Goal: Task Accomplishment & Management: Complete application form

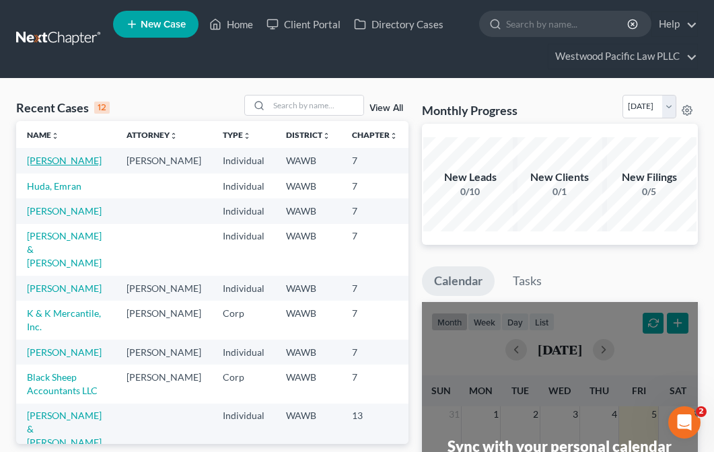
click at [36, 166] on link "[PERSON_NAME]" at bounding box center [64, 160] width 75 height 11
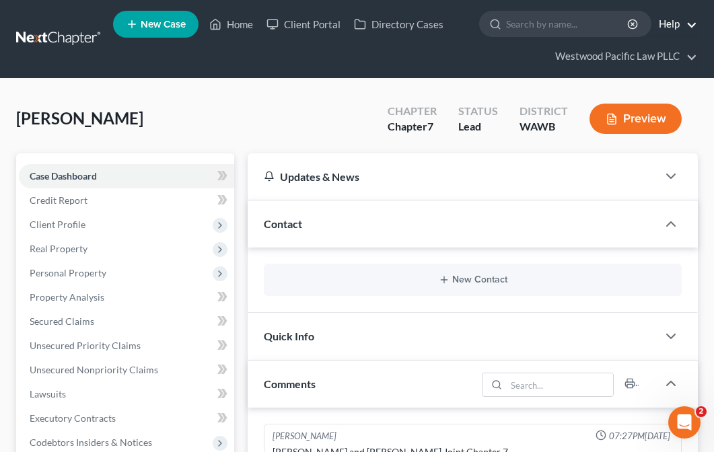
click at [691, 24] on link "Help" at bounding box center [674, 24] width 45 height 24
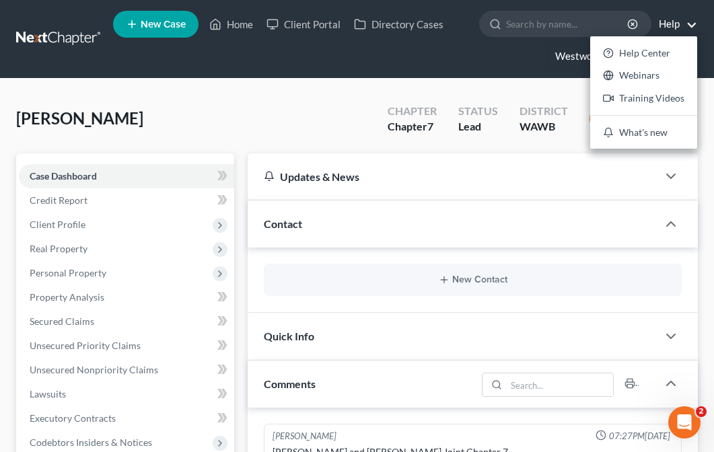
click at [563, 59] on link "Westwood Pacific Law PLLC" at bounding box center [623, 56] width 149 height 24
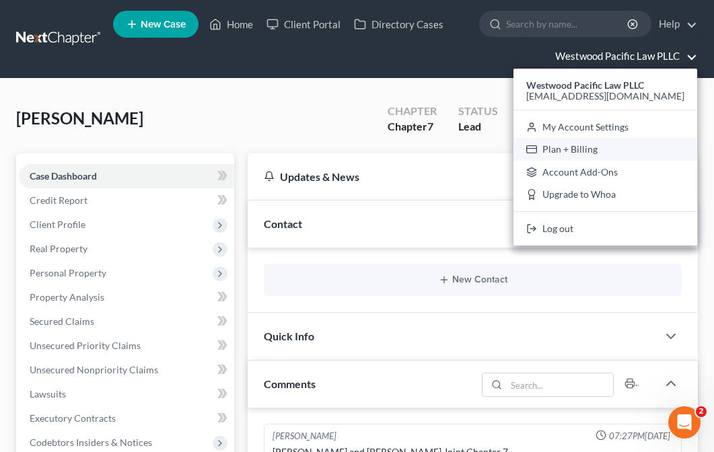
click at [606, 146] on link "Plan + Billing" at bounding box center [606, 149] width 184 height 23
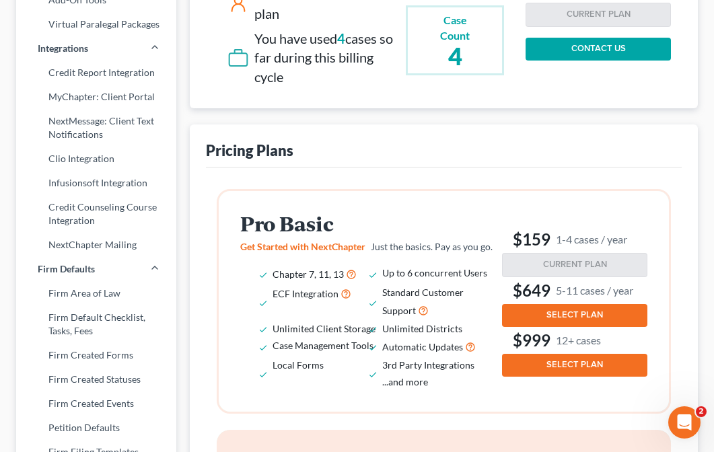
scroll to position [311, 0]
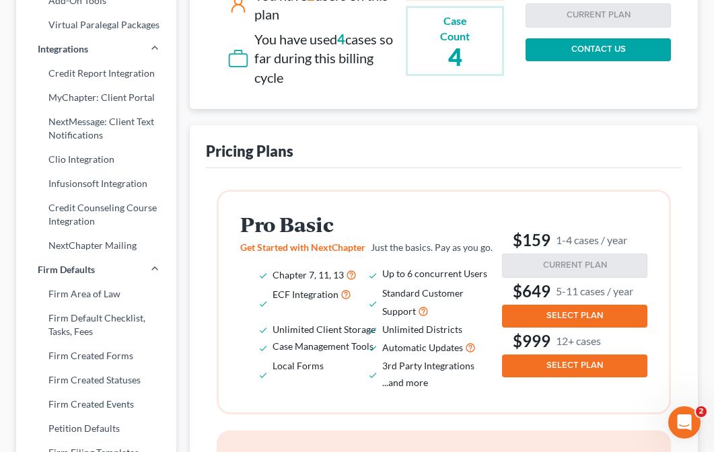
click at [554, 312] on span "SELECT PLAN" at bounding box center [575, 315] width 57 height 11
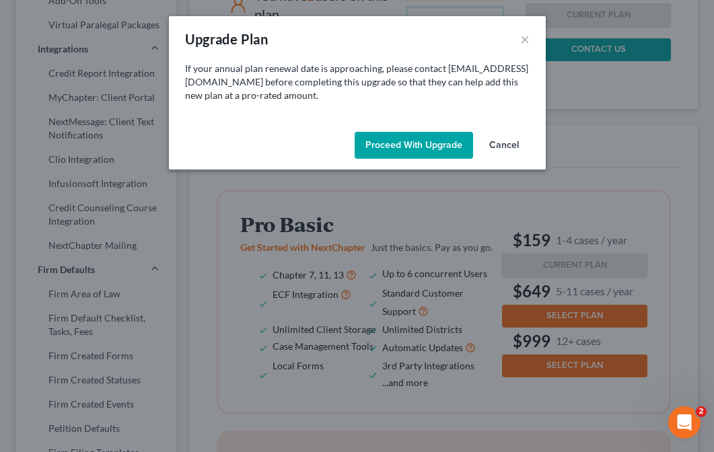
click at [423, 146] on button "Proceed with Upgrade" at bounding box center [414, 145] width 118 height 27
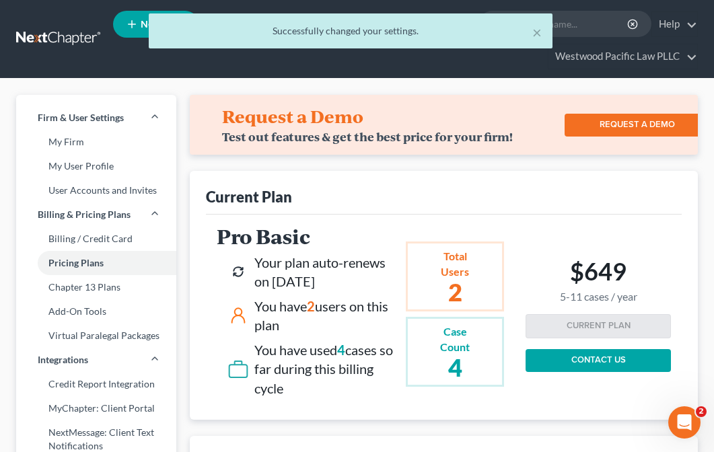
scroll to position [0, 0]
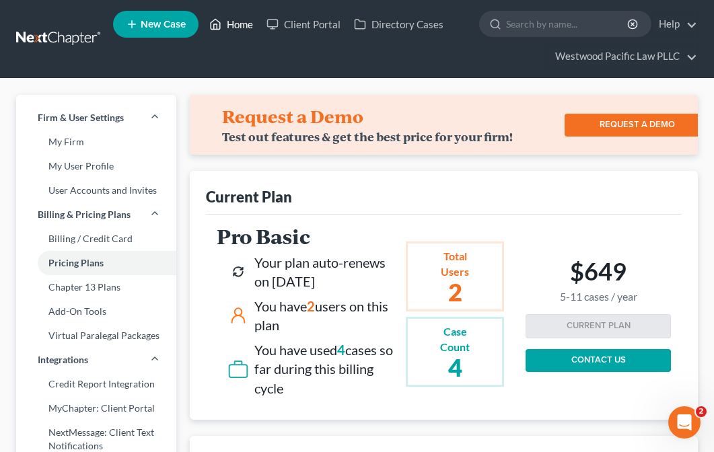
click at [230, 32] on link "Home" at bounding box center [231, 24] width 57 height 24
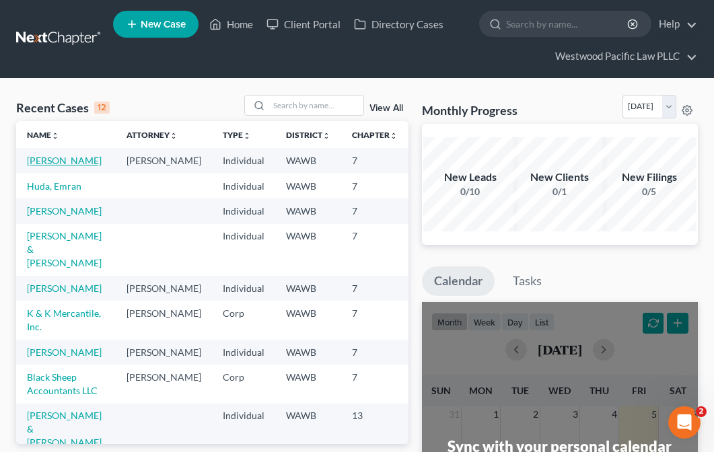
click at [48, 166] on link "[PERSON_NAME]" at bounding box center [64, 160] width 75 height 11
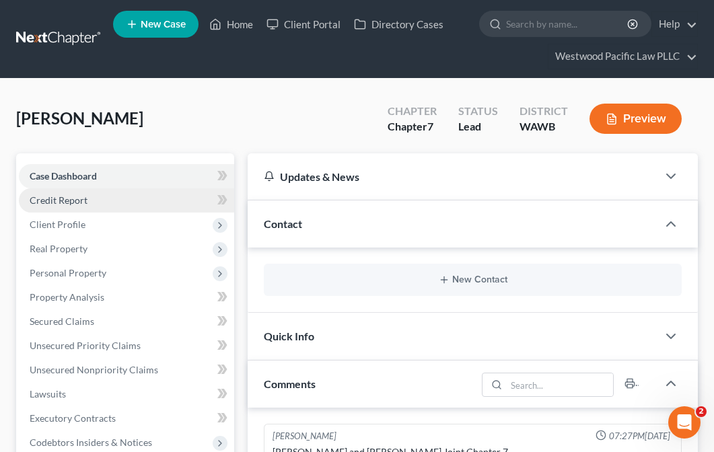
click at [121, 200] on link "Credit Report" at bounding box center [126, 200] width 215 height 24
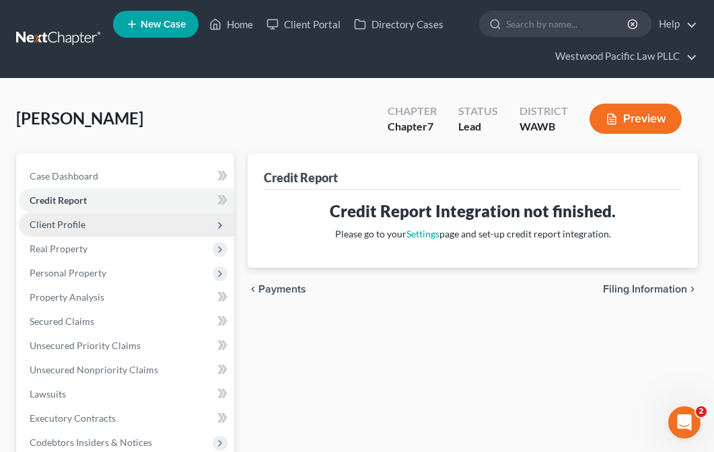
click at [120, 225] on span "Client Profile" at bounding box center [126, 225] width 215 height 24
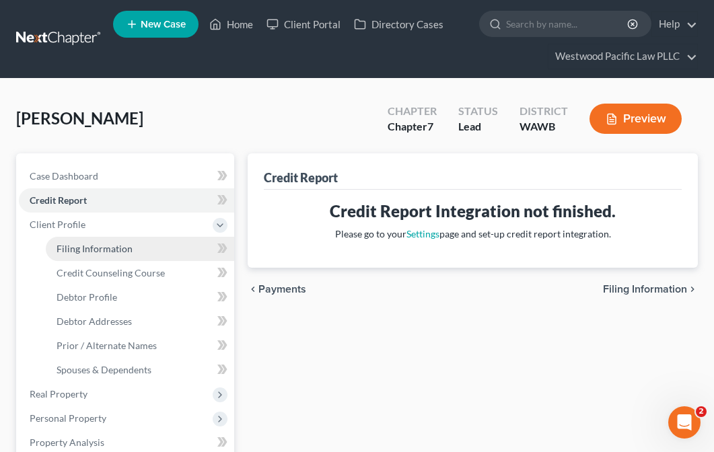
click at [121, 246] on span "Filing Information" at bounding box center [95, 248] width 76 height 11
select select "1"
select select "0"
select select "50"
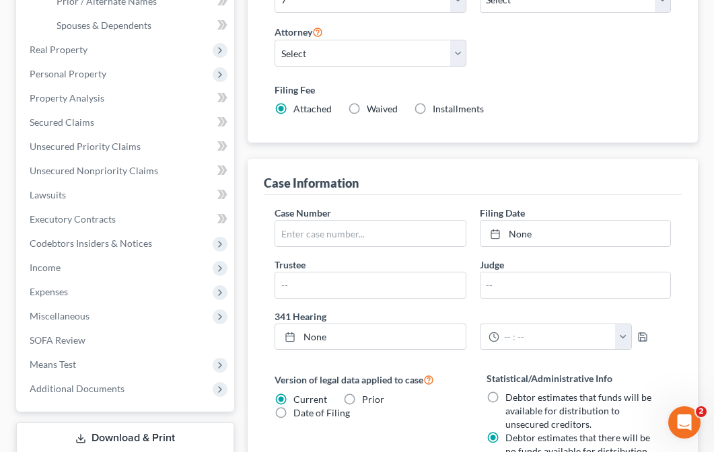
scroll to position [346, 0]
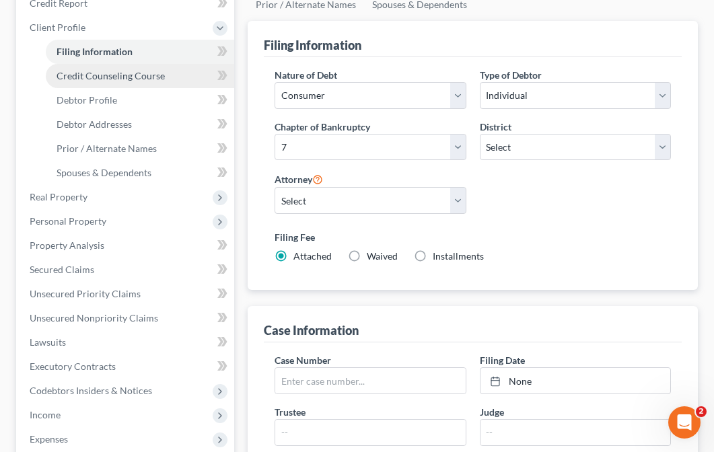
click at [156, 77] on span "Credit Counseling Course" at bounding box center [111, 75] width 108 height 11
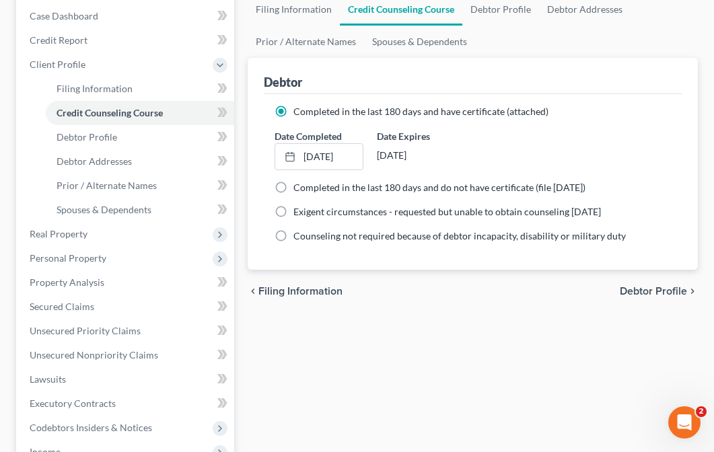
scroll to position [162, 0]
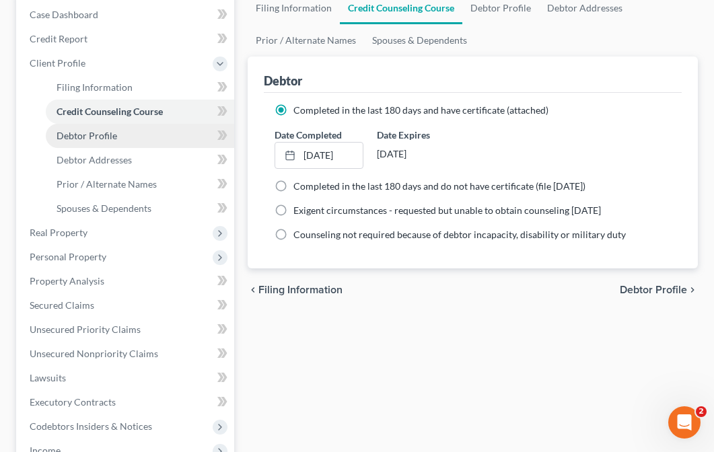
click at [102, 135] on span "Debtor Profile" at bounding box center [87, 135] width 61 height 11
select select "1"
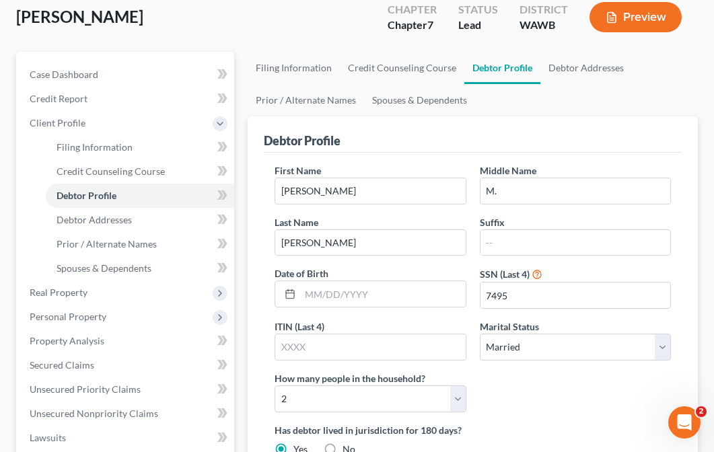
scroll to position [25, 0]
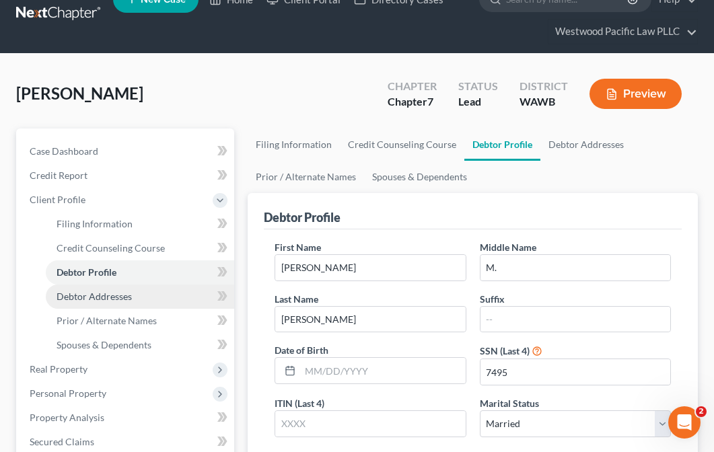
click at [151, 293] on link "Debtor Addresses" at bounding box center [140, 297] width 188 height 24
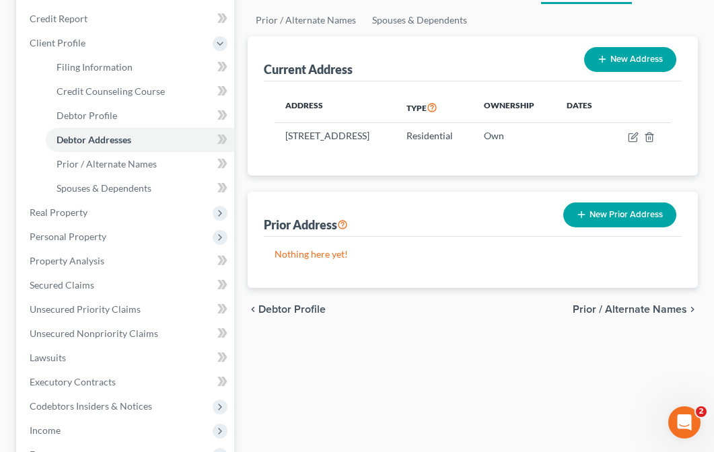
scroll to position [183, 0]
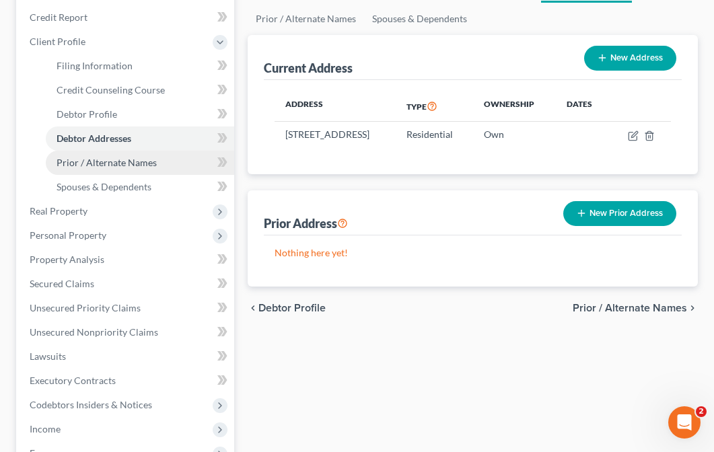
click at [135, 169] on link "Prior / Alternate Names" at bounding box center [140, 163] width 188 height 24
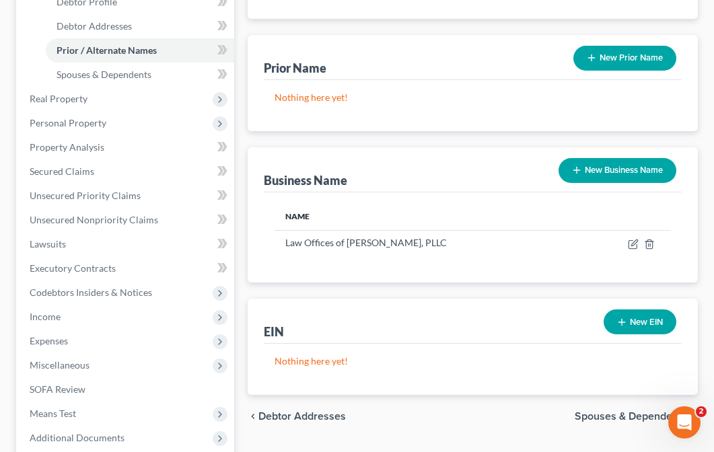
scroll to position [287, 0]
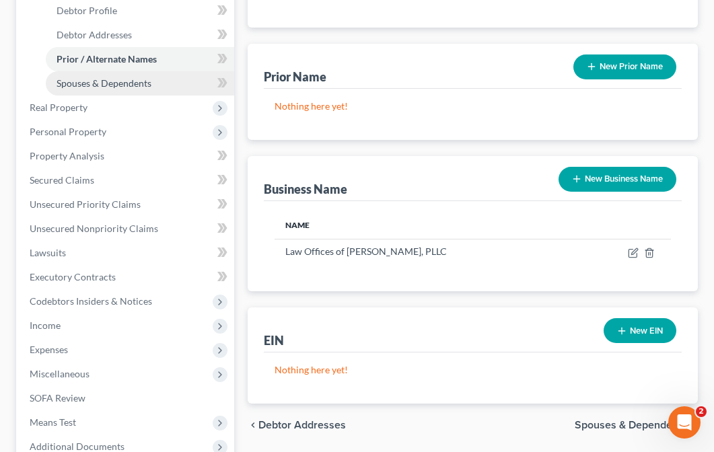
click at [160, 90] on link "Spouses & Dependents" at bounding box center [140, 83] width 188 height 24
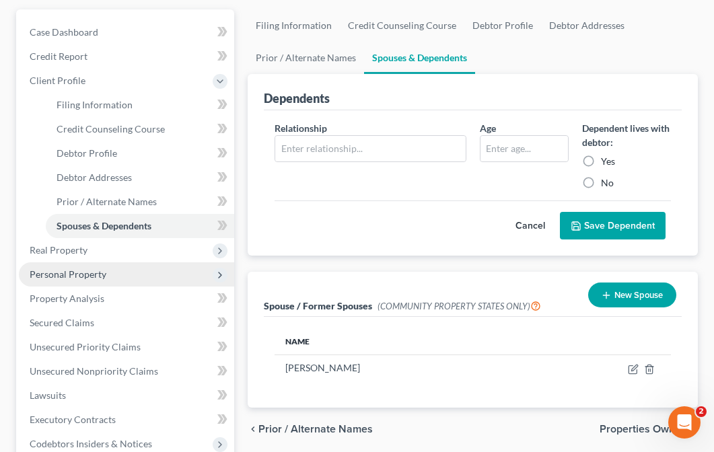
scroll to position [144, 0]
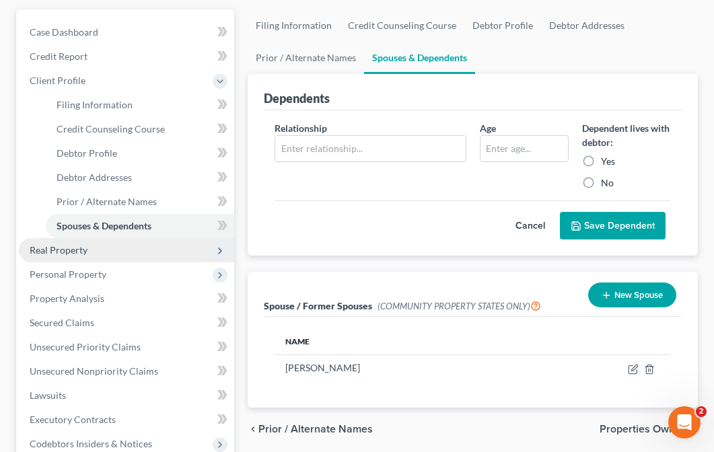
click at [103, 254] on span "Real Property" at bounding box center [126, 250] width 215 height 24
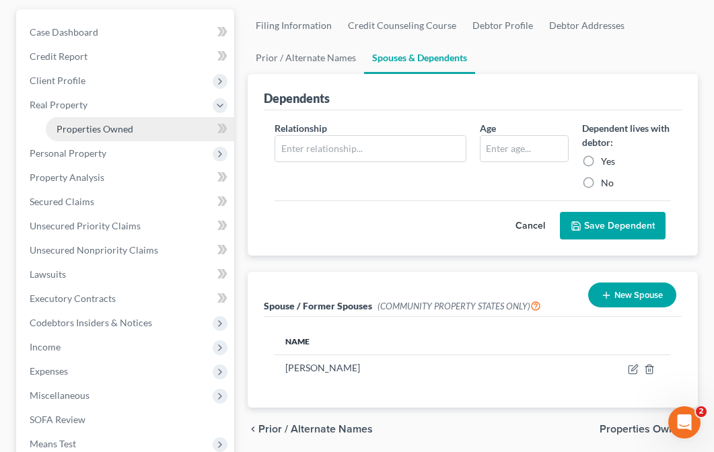
click at [117, 135] on link "Properties Owned" at bounding box center [140, 129] width 188 height 24
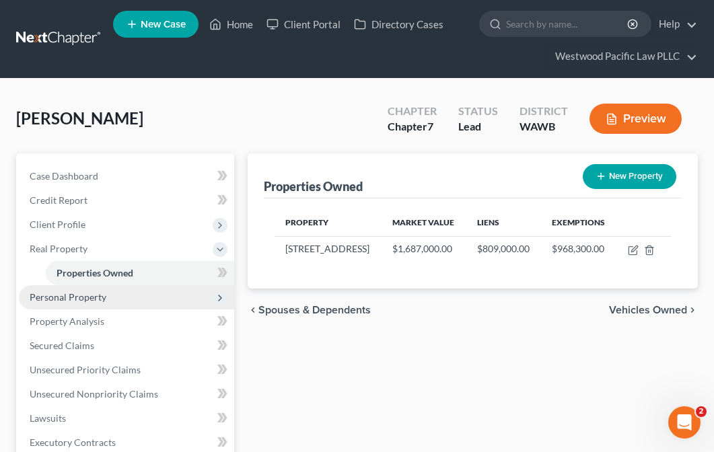
click at [99, 294] on span "Personal Property" at bounding box center [68, 296] width 77 height 11
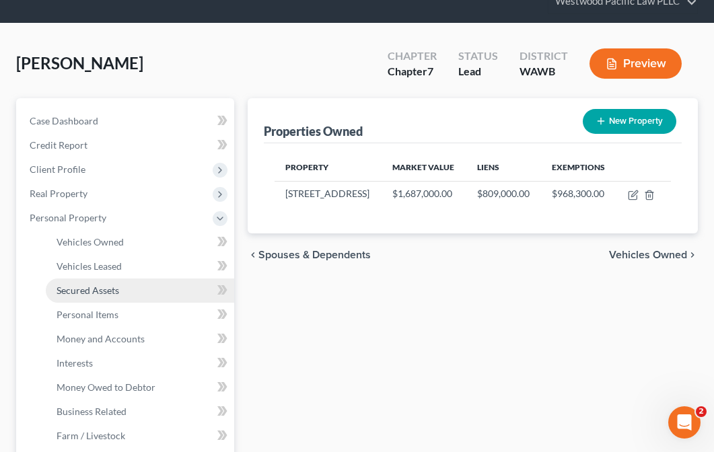
scroll to position [69, 0]
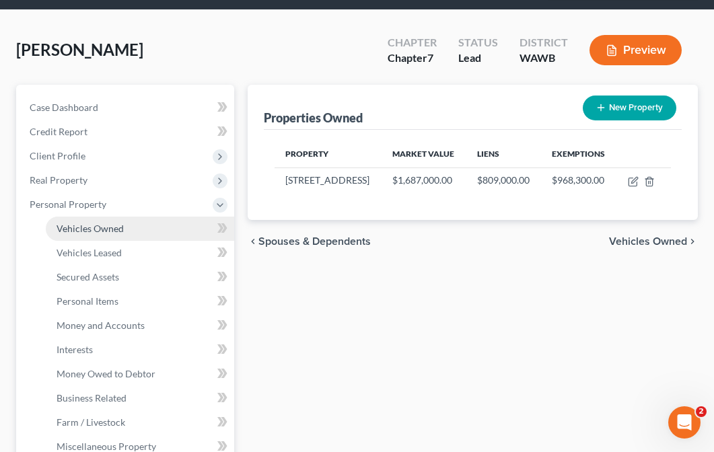
click at [118, 238] on link "Vehicles Owned" at bounding box center [140, 229] width 188 height 24
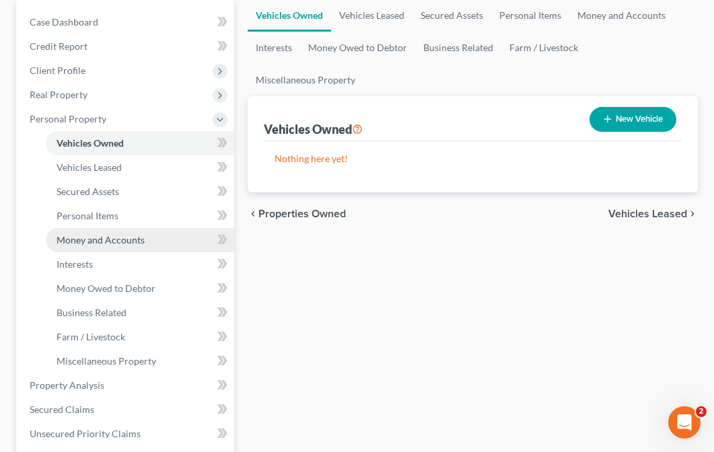
scroll to position [156, 0]
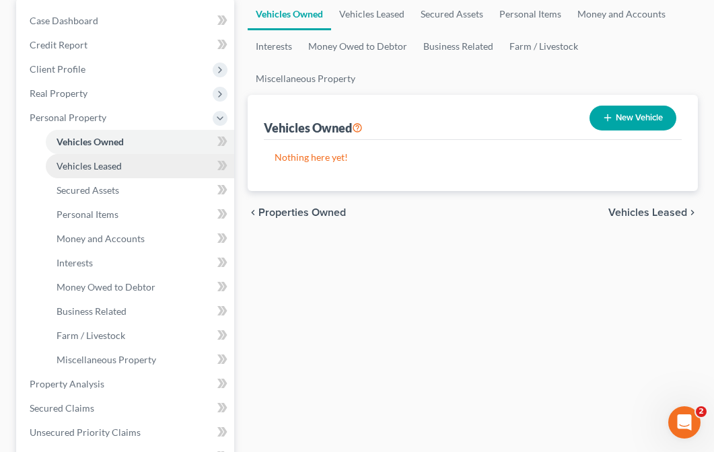
click at [123, 168] on link "Vehicles Leased" at bounding box center [140, 166] width 188 height 24
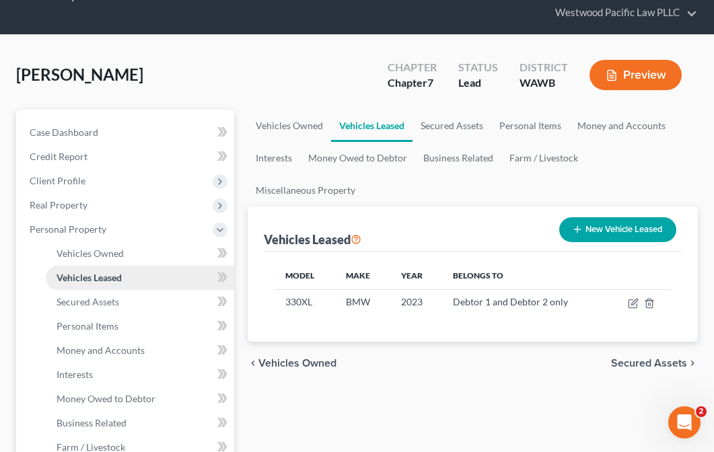
scroll to position [82, 0]
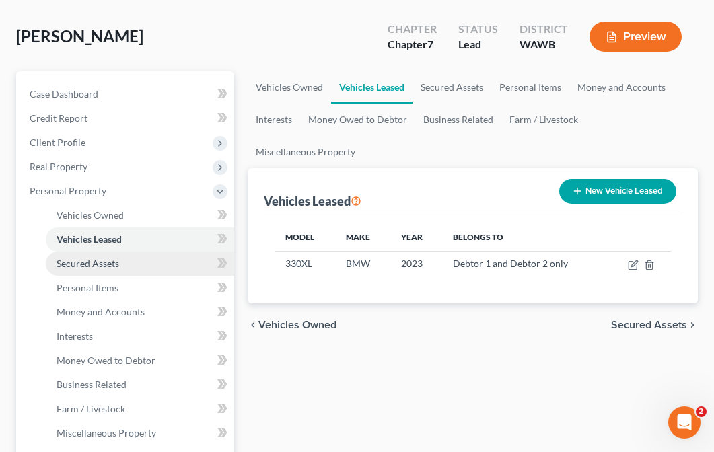
click at [127, 267] on link "Secured Assets" at bounding box center [140, 264] width 188 height 24
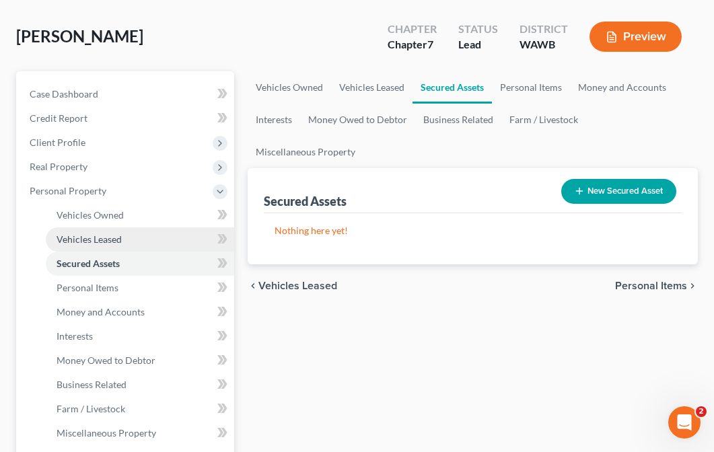
scroll to position [108, 0]
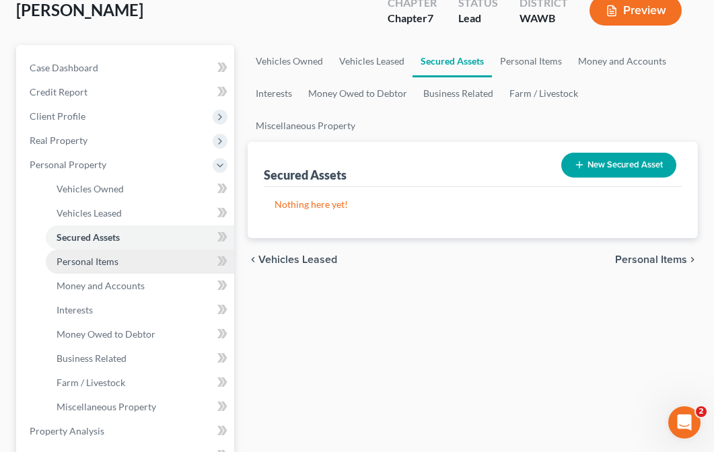
click at [121, 261] on link "Personal Items" at bounding box center [140, 262] width 188 height 24
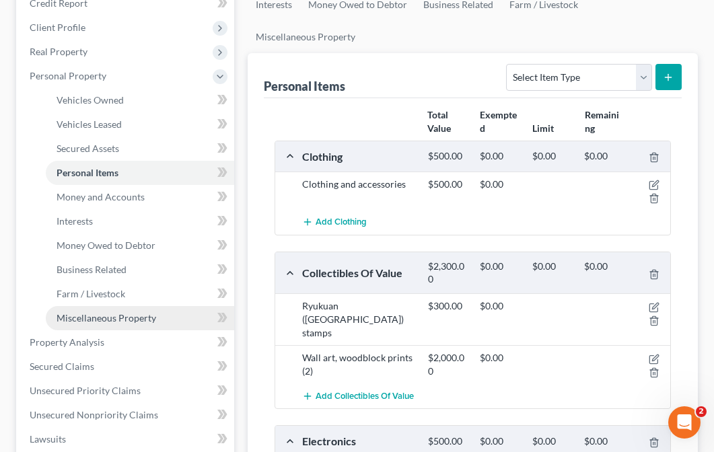
scroll to position [201, 0]
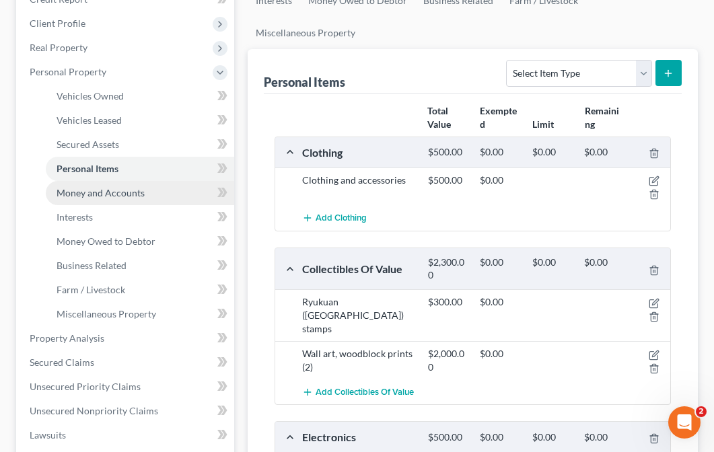
click at [143, 200] on link "Money and Accounts" at bounding box center [140, 193] width 188 height 24
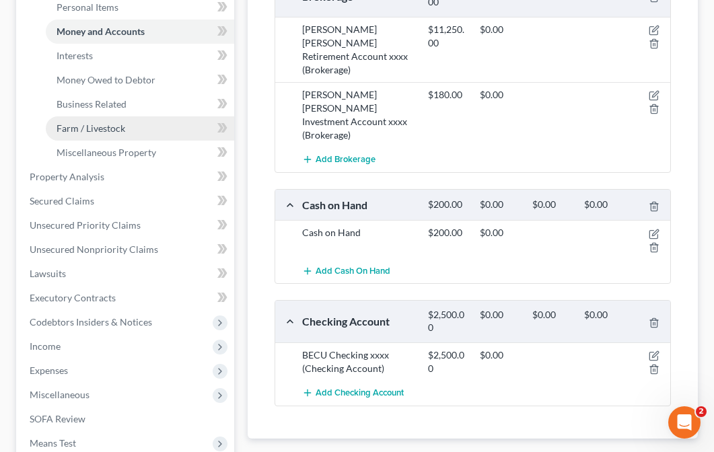
scroll to position [368, 0]
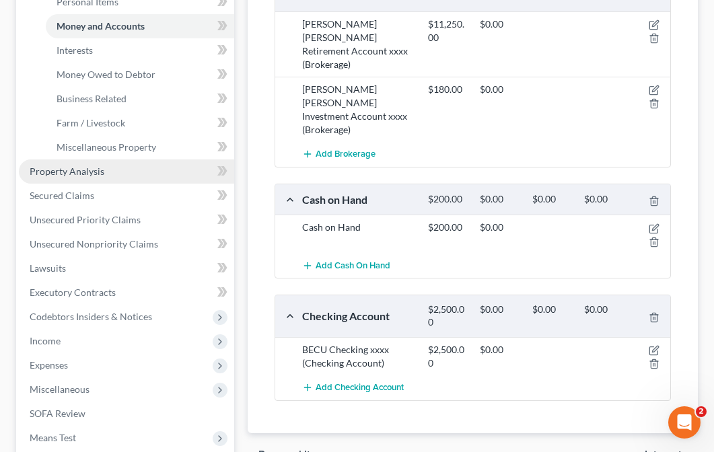
click at [129, 180] on link "Property Analysis" at bounding box center [126, 172] width 215 height 24
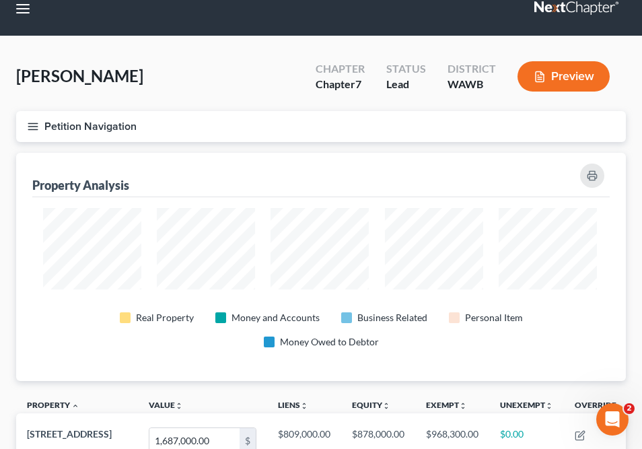
scroll to position [230, 610]
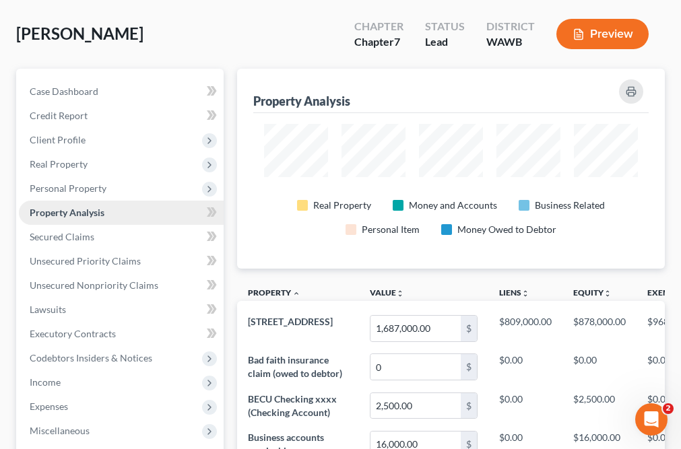
click at [110, 216] on link "Property Analysis" at bounding box center [121, 213] width 205 height 24
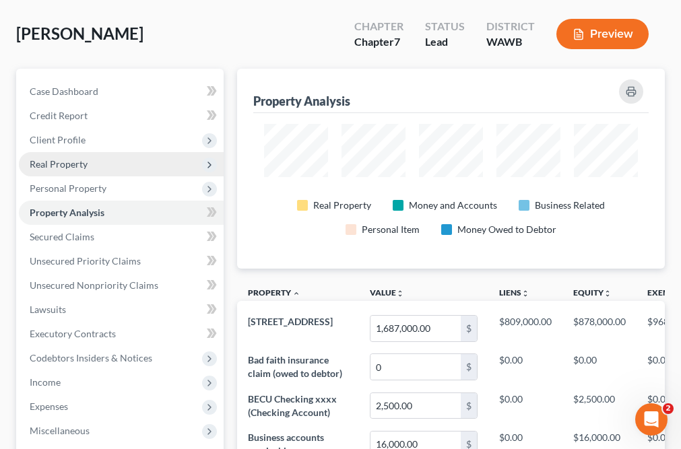
click at [89, 171] on span "Real Property" at bounding box center [121, 164] width 205 height 24
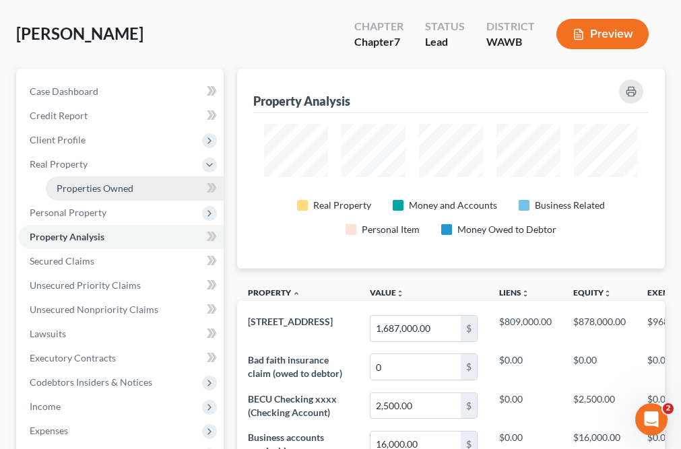
click at [129, 185] on span "Properties Owned" at bounding box center [95, 187] width 77 height 11
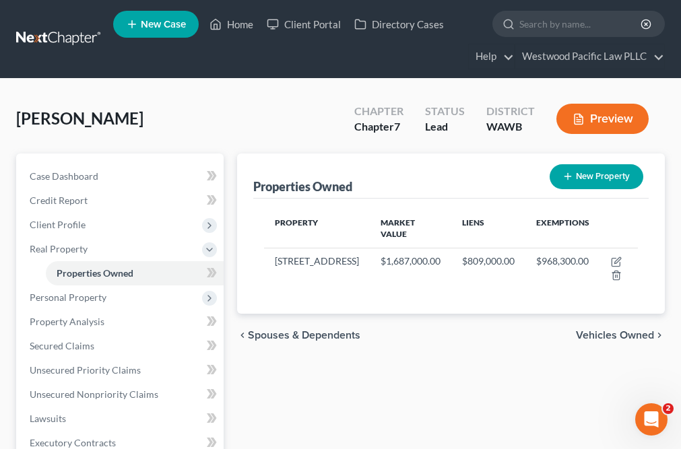
click at [373, 354] on div "chevron_left Spouses & Dependents Vehicles Owned chevron_right" at bounding box center [450, 335] width 427 height 43
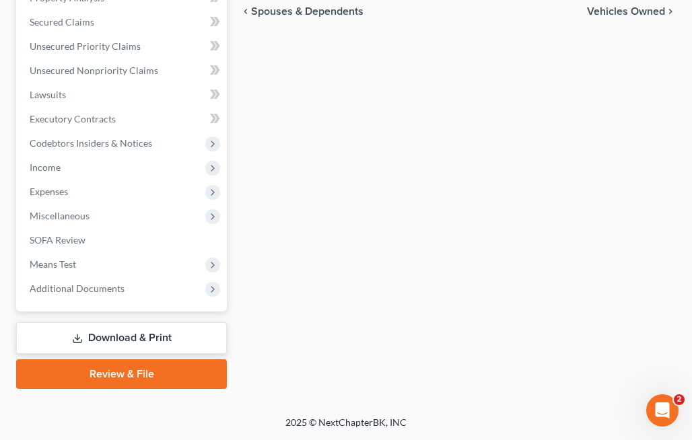
scroll to position [324, 0]
